Goal: Information Seeking & Learning: Learn about a topic

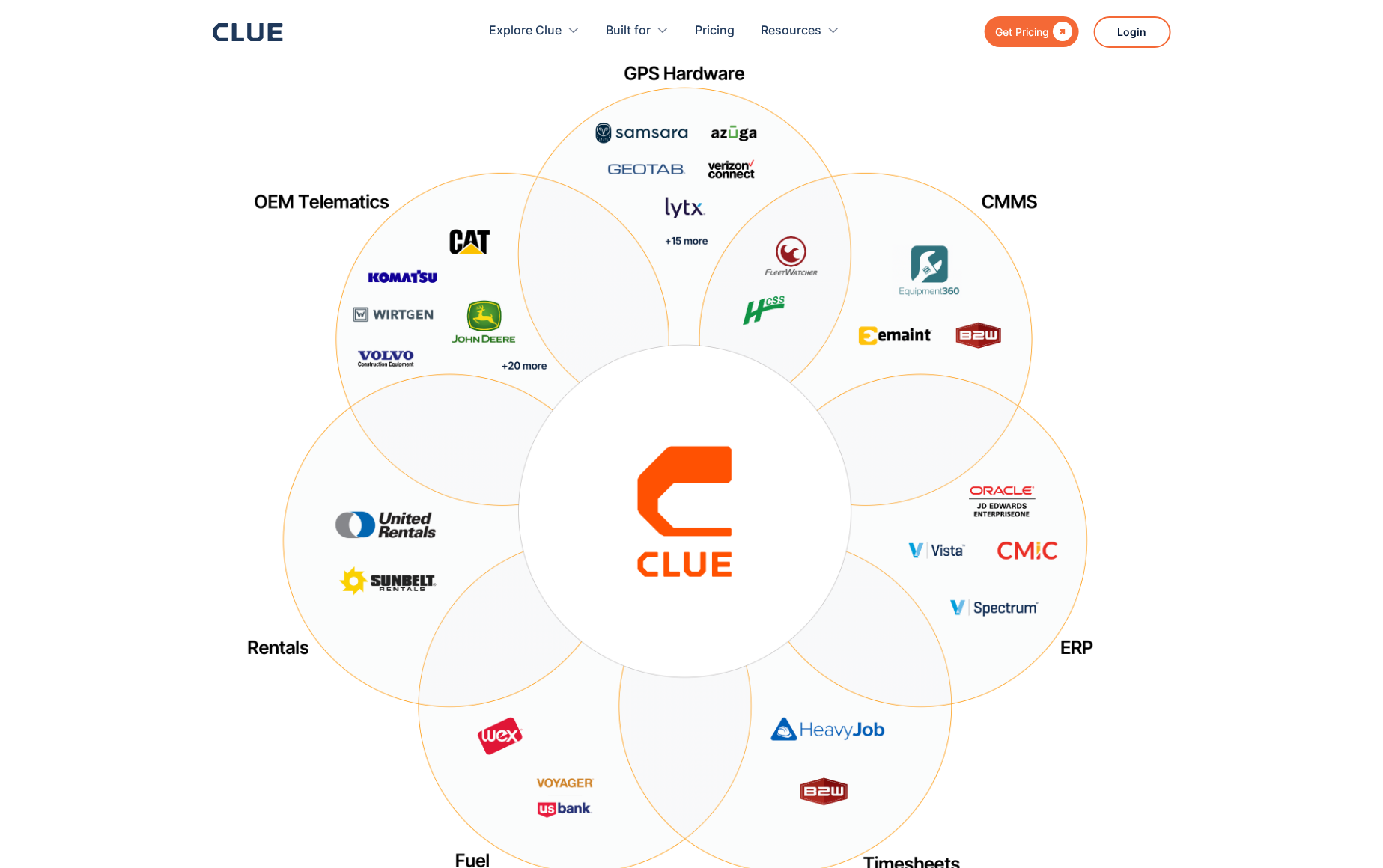
scroll to position [80, 0]
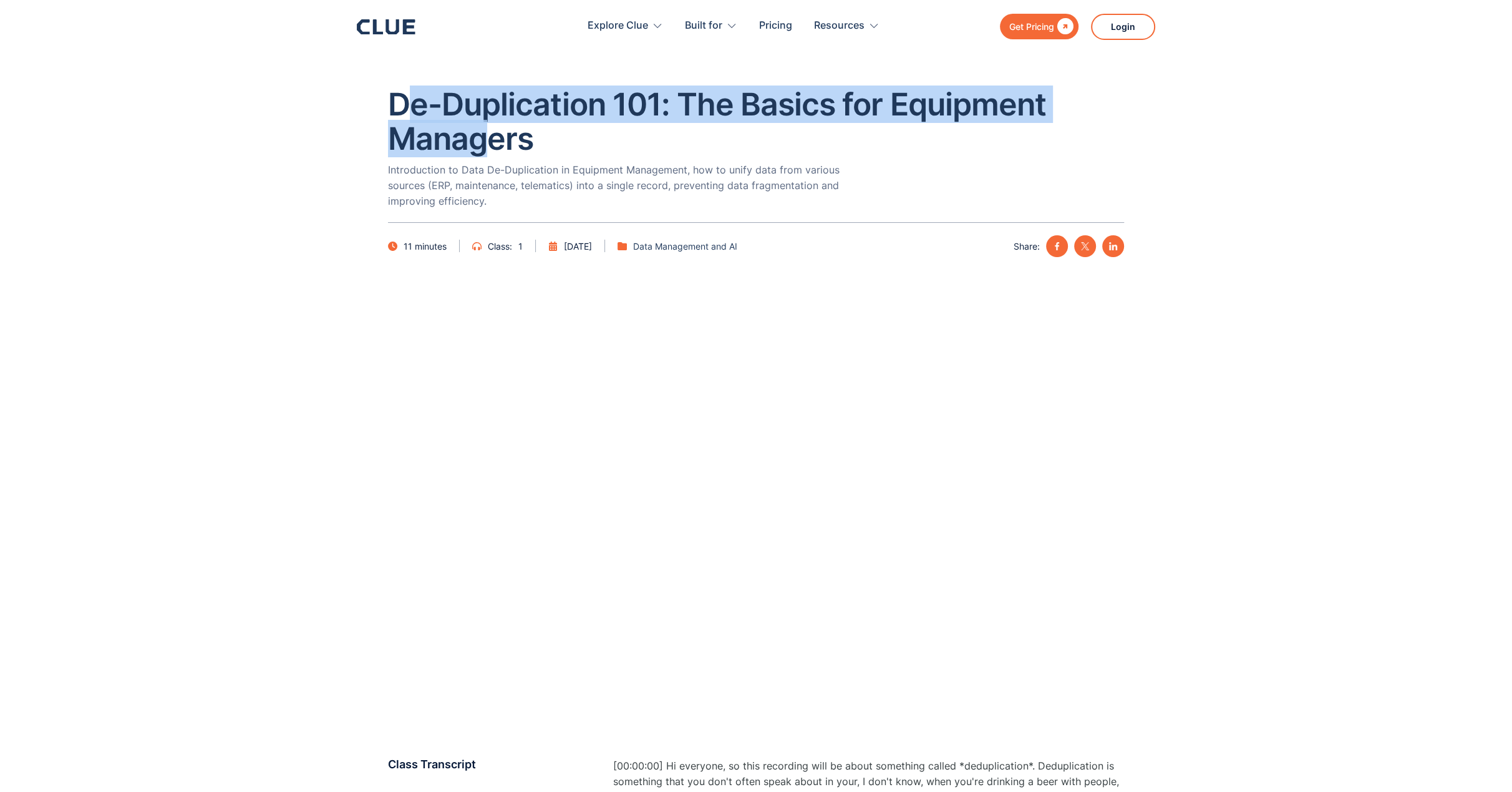
drag, startPoint x: 404, startPoint y: 108, endPoint x: 489, endPoint y: 135, distance: 89.2
click at [489, 135] on h1 "De-Duplication 101: The Basics for Equipment Managers" at bounding box center [756, 122] width 736 height 68
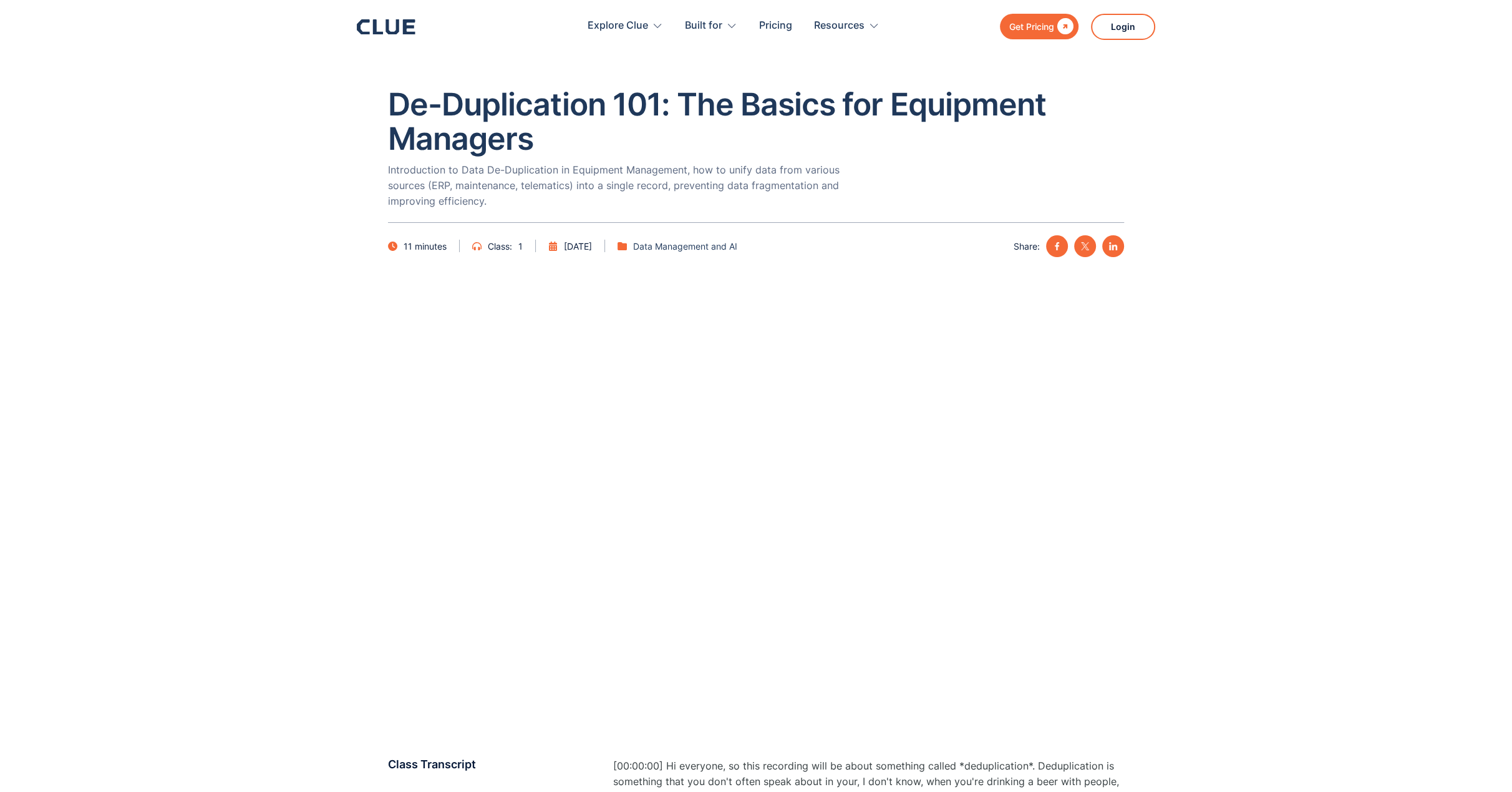
click at [659, 148] on h1 "De-Duplication 101: The Basics for Equipment Managers" at bounding box center [756, 122] width 736 height 68
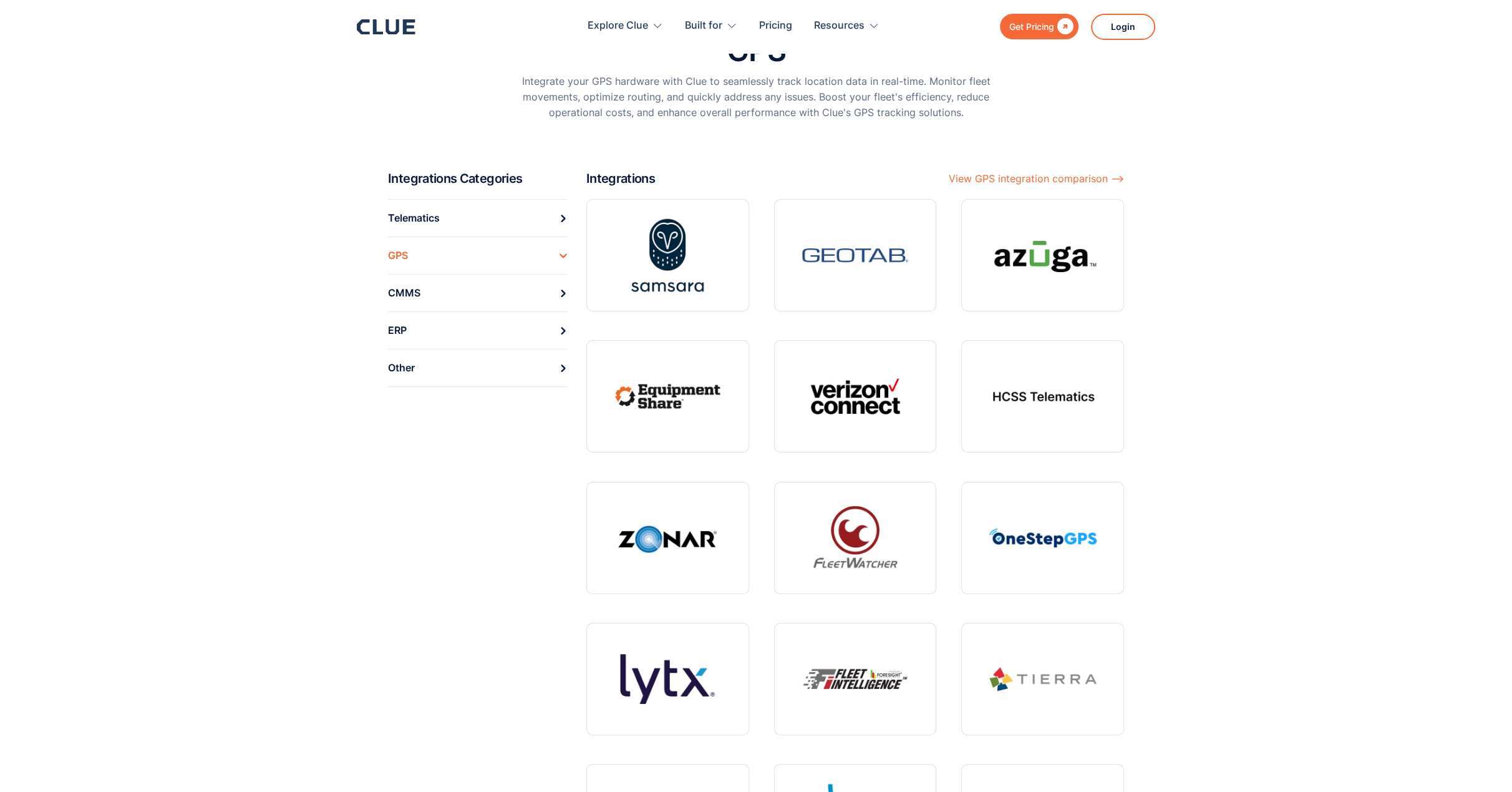
scroll to position [93, 0]
